Goal: Transaction & Acquisition: Download file/media

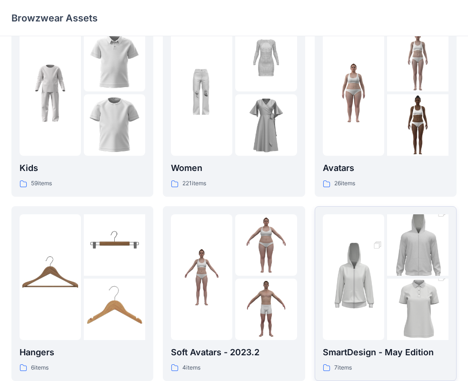
scroll to position [48, 0]
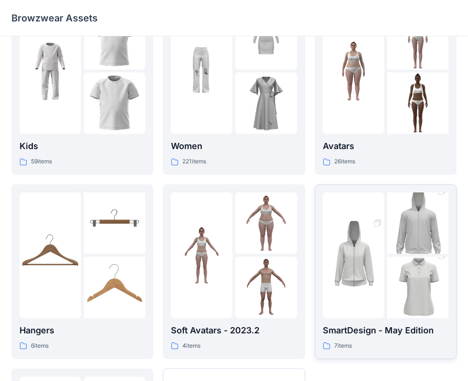
click at [367, 259] on img at bounding box center [353, 255] width 61 height 92
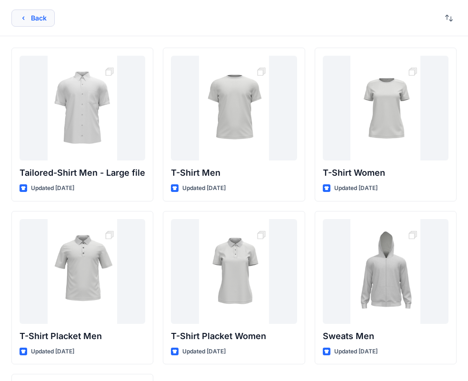
click at [50, 17] on button "Back" at bounding box center [32, 18] width 43 height 17
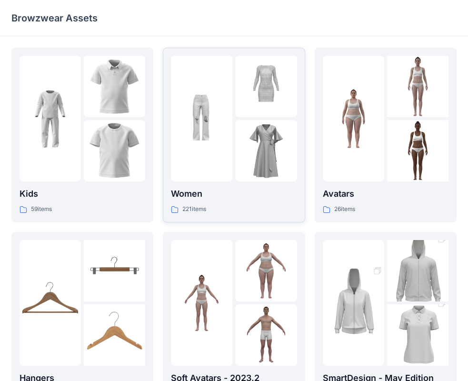
click at [229, 131] on img at bounding box center [201, 118] width 61 height 61
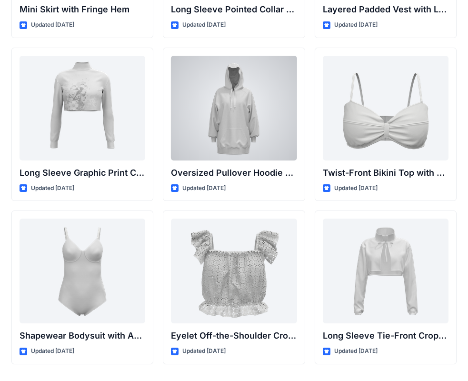
scroll to position [2965, 0]
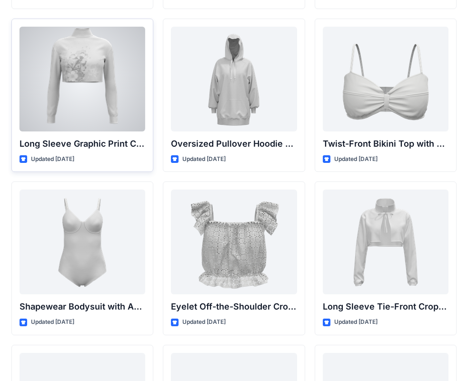
click at [102, 65] on div at bounding box center [83, 79] width 126 height 105
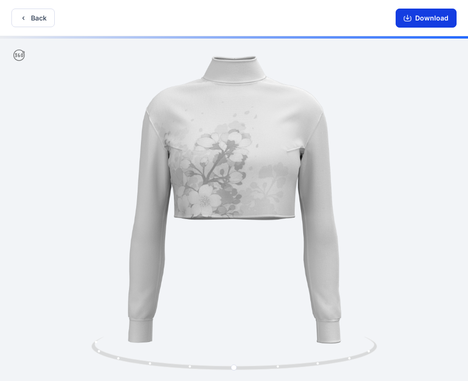
click at [421, 20] on button "Download" at bounding box center [426, 18] width 61 height 19
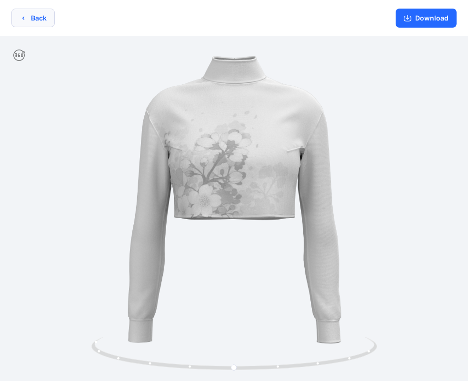
click at [28, 20] on button "Back" at bounding box center [32, 18] width 43 height 19
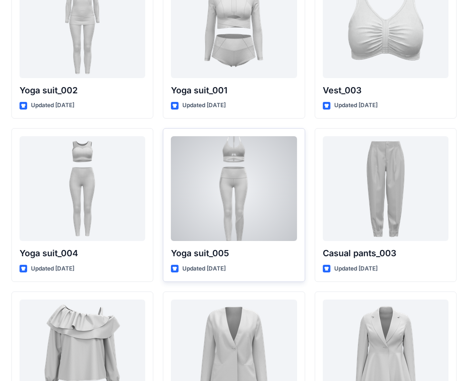
scroll to position [5303, 0]
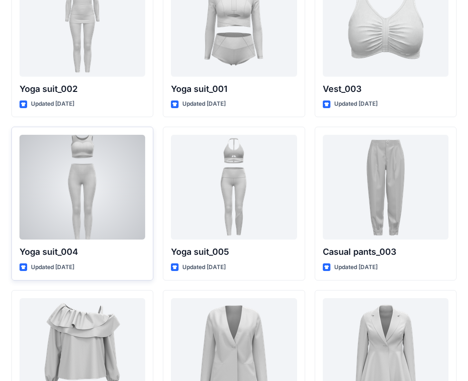
click at [108, 183] on div at bounding box center [83, 187] width 126 height 105
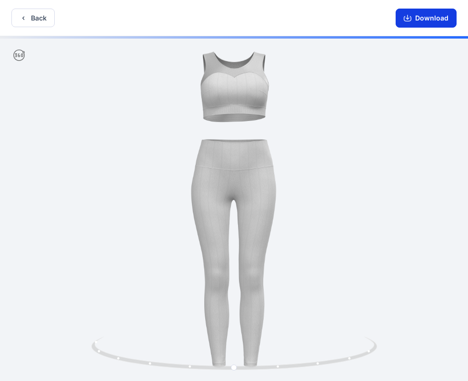
click at [411, 23] on button "Download" at bounding box center [426, 18] width 61 height 19
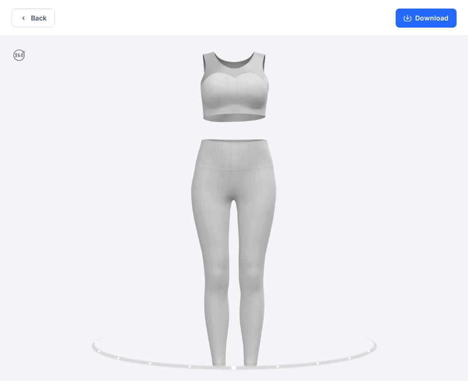
click at [58, 19] on div "Back Download" at bounding box center [234, 18] width 468 height 36
click at [46, 16] on button "Back" at bounding box center [32, 18] width 43 height 19
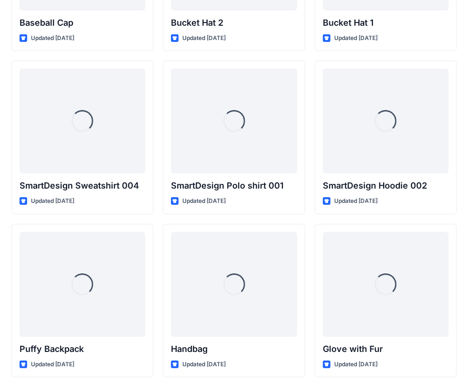
scroll to position [7164, 0]
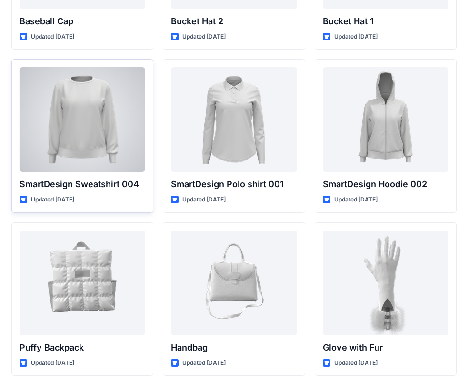
click at [80, 109] on div at bounding box center [83, 119] width 126 height 105
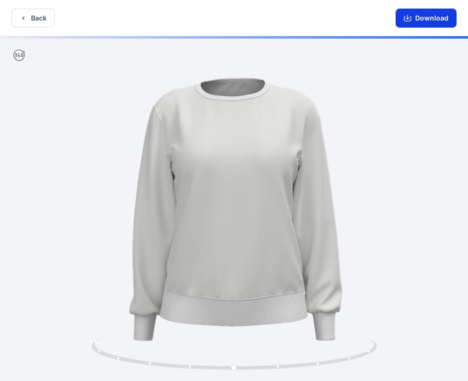
click at [420, 20] on button "Download" at bounding box center [426, 18] width 61 height 19
click at [34, 17] on button "Back" at bounding box center [32, 18] width 43 height 19
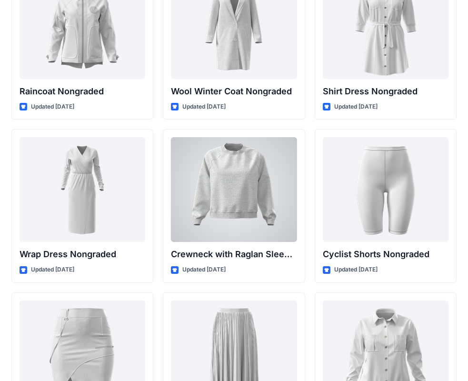
scroll to position [8468, 0]
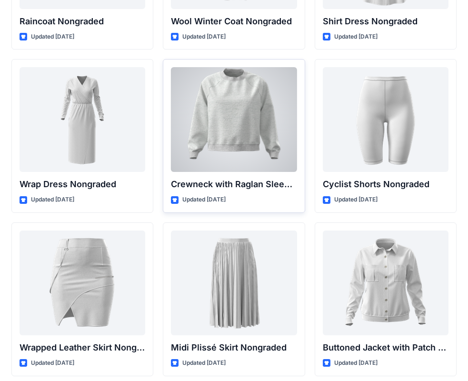
click at [243, 139] on div at bounding box center [234, 119] width 126 height 105
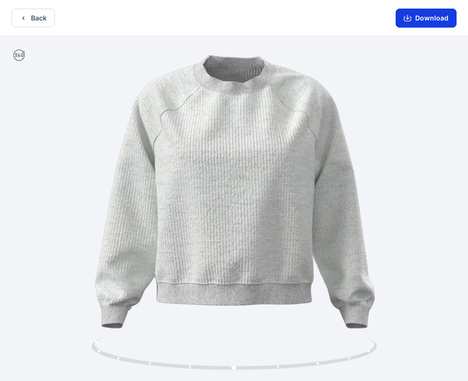
click at [427, 17] on button "Download" at bounding box center [426, 18] width 61 height 19
